Goal: Task Accomplishment & Management: Use online tool/utility

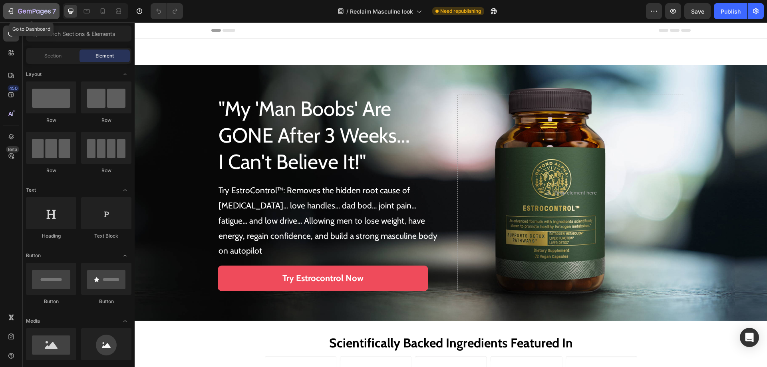
click at [10, 9] on icon "button" at bounding box center [12, 11] width 4 height 6
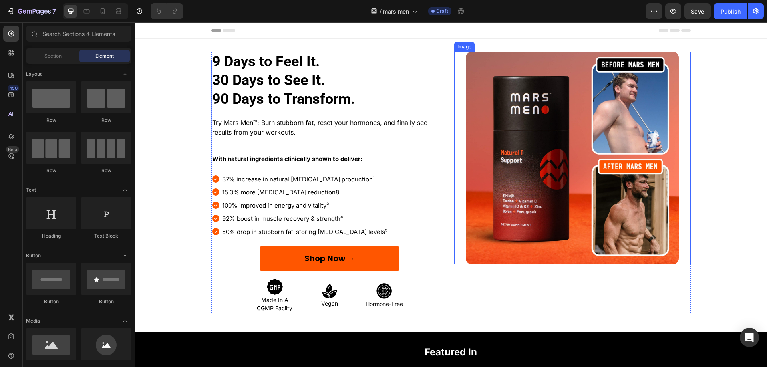
drag, startPoint x: 655, startPoint y: 161, endPoint x: 593, endPoint y: 128, distance: 70.5
click at [655, 161] on img at bounding box center [572, 158] width 213 height 213
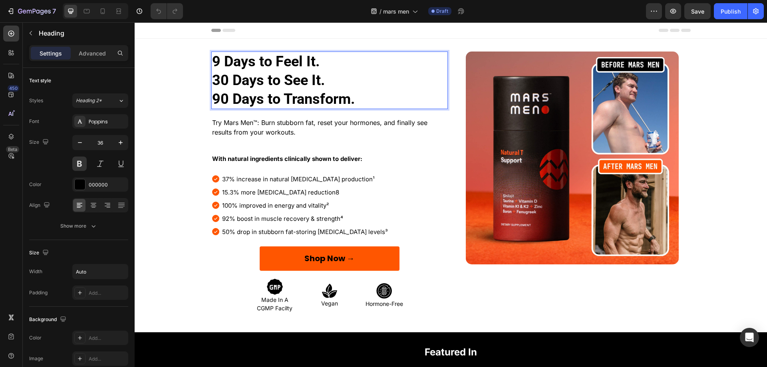
click at [290, 82] on p "9 Days to Feel It.  30 Days to See It.  90 Days to Transform." at bounding box center [283, 80] width 143 height 56
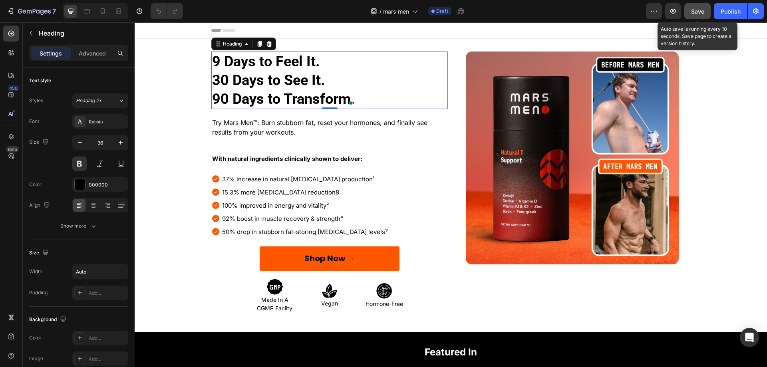
click at [695, 15] on div "Save" at bounding box center [697, 11] width 13 height 8
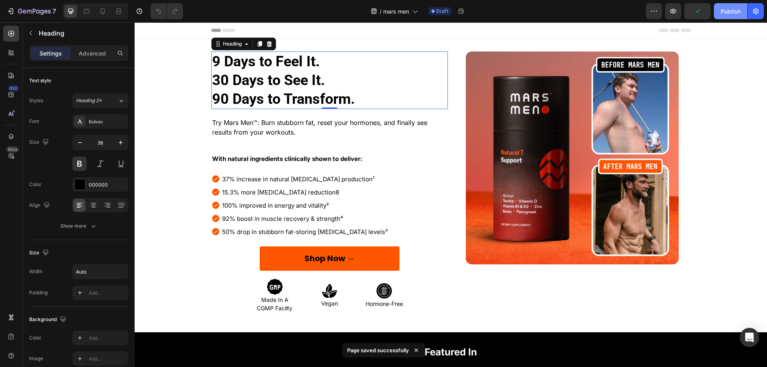
click at [732, 13] on div "Publish" at bounding box center [731, 11] width 20 height 8
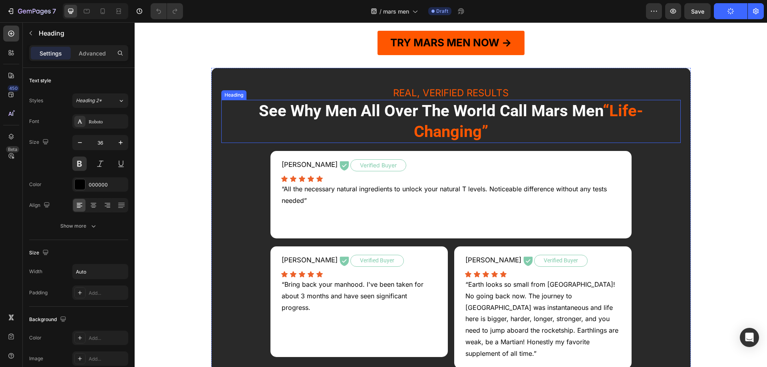
scroll to position [5046, 0]
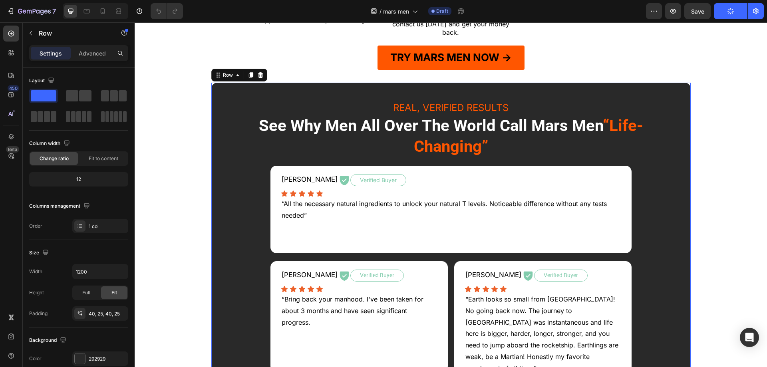
click at [402, 99] on div "REAL, VERIFIED RESULTS Text Block See Why Men All Over The World Call Mars Men …" at bounding box center [451, 261] width 460 height 325
click at [402, 67] on p "TRY MARS MEN NOW →" at bounding box center [450, 57] width 121 height 19
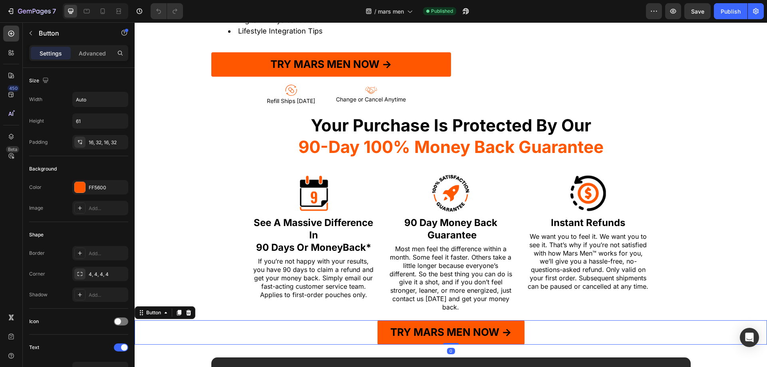
scroll to position [4808, 0]
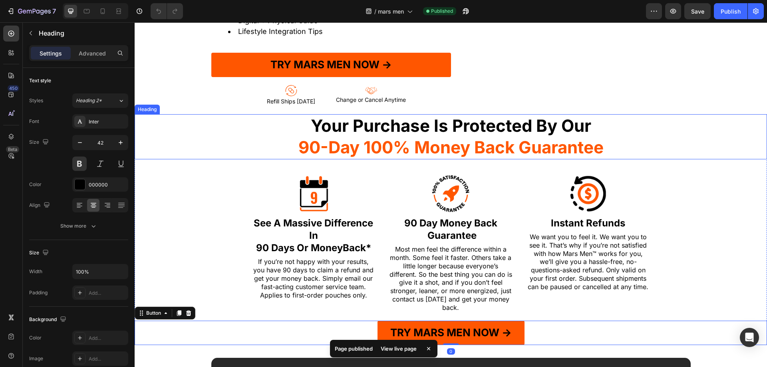
click at [386, 140] on span "90-Day 100% Money Back Guarantee" at bounding box center [451, 147] width 305 height 20
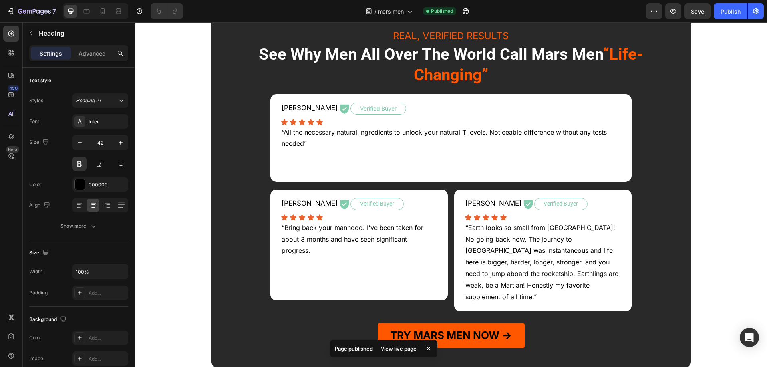
scroll to position [5169, 0]
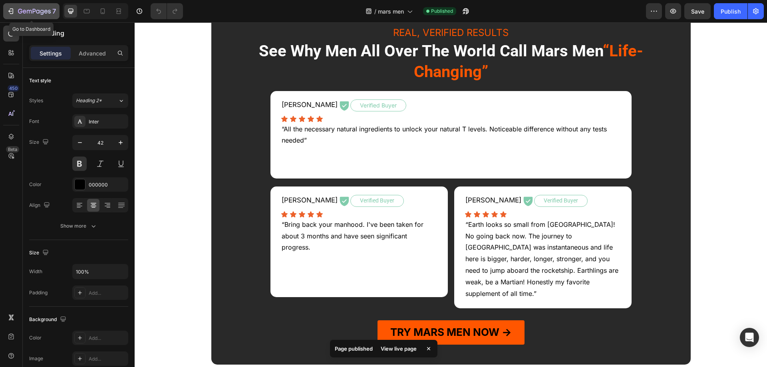
click at [4, 9] on button "7" at bounding box center [31, 11] width 56 height 16
